Goal: Task Accomplishment & Management: Manage account settings

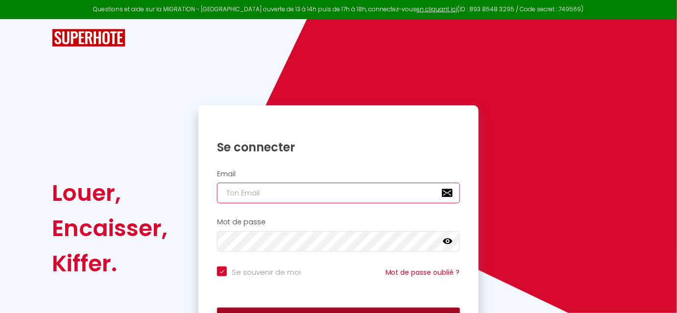
type input "[EMAIL_ADDRESS][DOMAIN_NAME]"
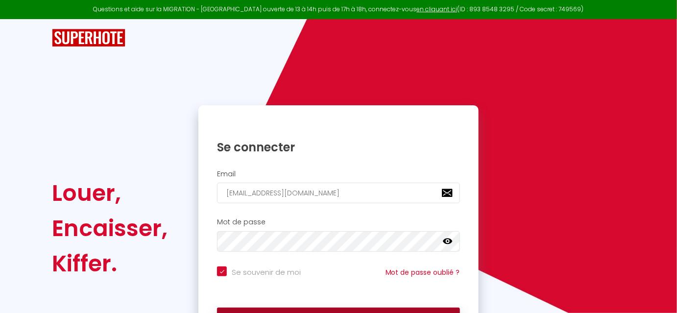
checkbox input "true"
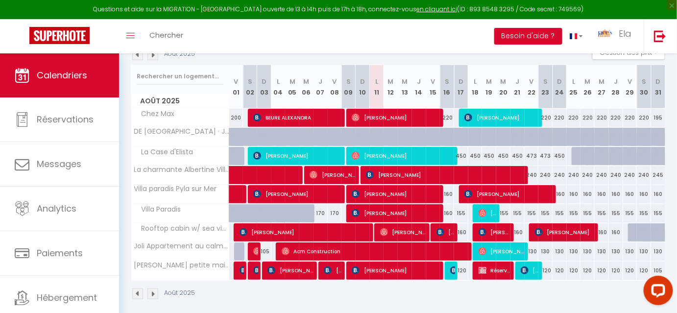
scroll to position [116, 0]
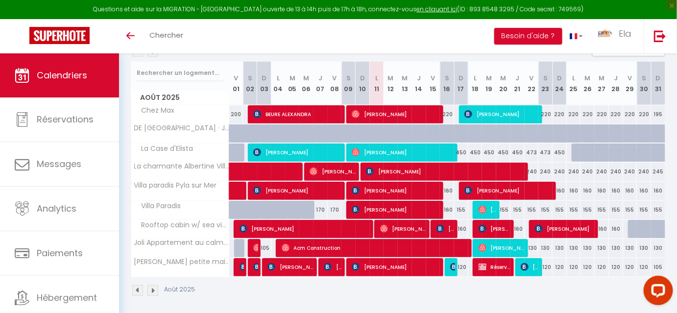
scroll to position [121, 0]
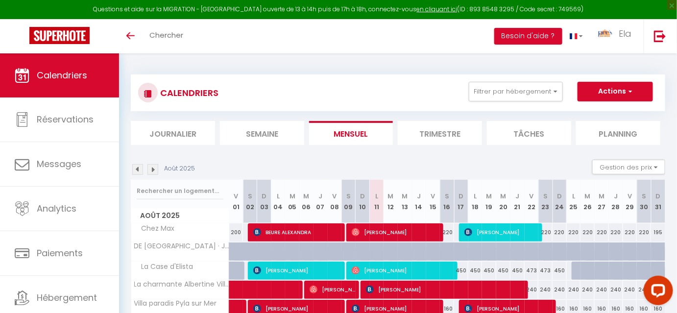
scroll to position [121, 0]
